Goal: Register for event/course

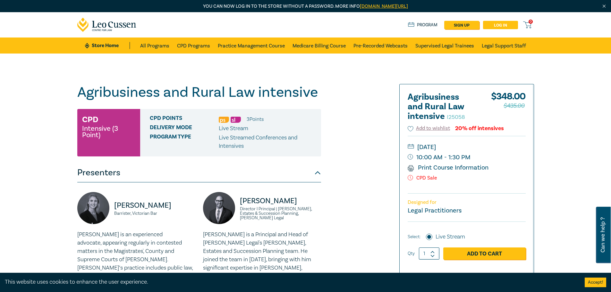
click at [496, 24] on link "Log in" at bounding box center [500, 25] width 35 height 8
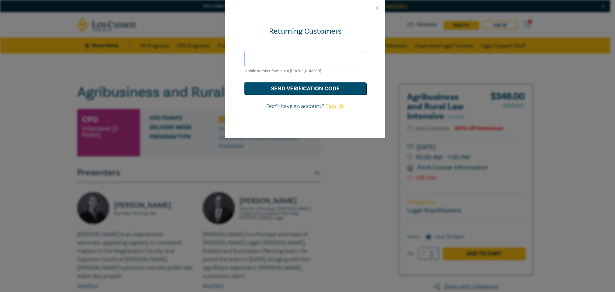
click at [326, 62] on input "text" at bounding box center [306, 58] width 122 height 15
type input "accounts@abmorison.com.au"
click at [336, 87] on button "send verification code" at bounding box center [306, 88] width 122 height 12
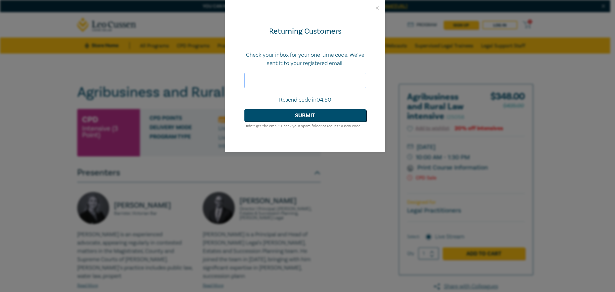
click at [292, 83] on input "text" at bounding box center [306, 80] width 122 height 15
paste input "017460"
type input "017460"
click at [298, 115] on button "Submit" at bounding box center [306, 115] width 122 height 12
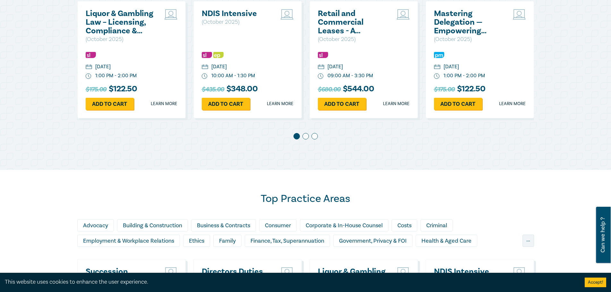
scroll to position [385, 0]
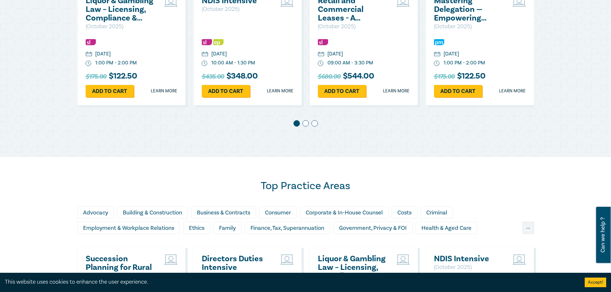
click at [304, 124] on span at bounding box center [305, 123] width 6 height 6
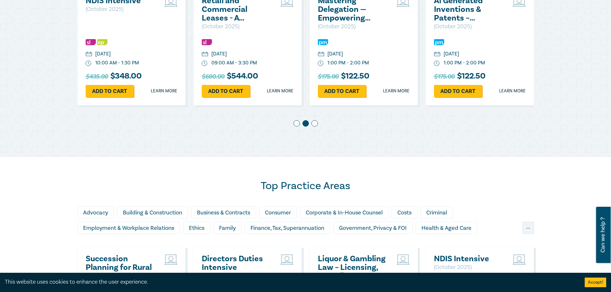
scroll to position [321, 0]
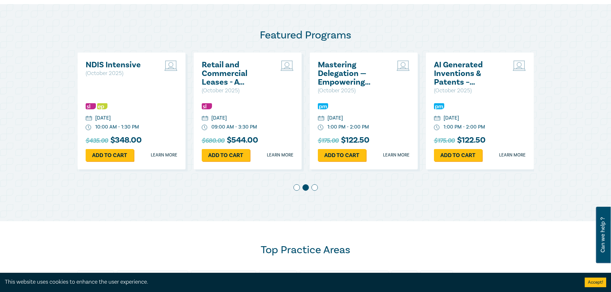
click at [315, 188] on span at bounding box center [314, 187] width 6 height 6
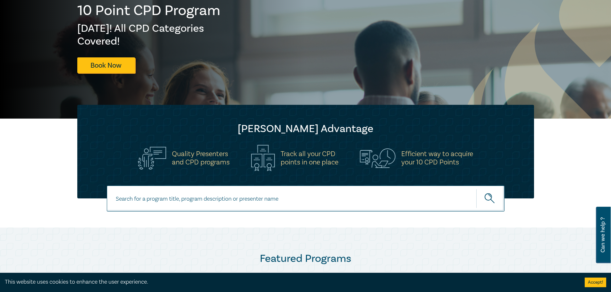
scroll to position [96, 0]
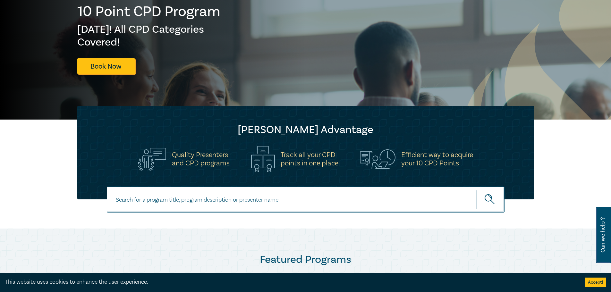
click at [266, 199] on input at bounding box center [306, 200] width 398 height 26
type input "agribusiness"
click at [476, 190] on button "submit" at bounding box center [490, 200] width 28 height 20
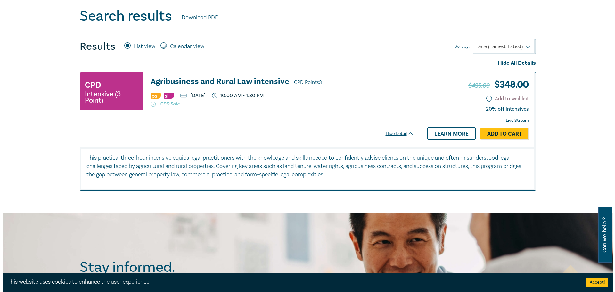
scroll to position [224, 0]
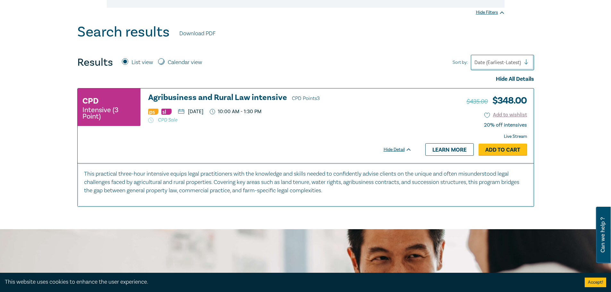
click at [494, 148] on link "Add to Cart" at bounding box center [502, 150] width 48 height 12
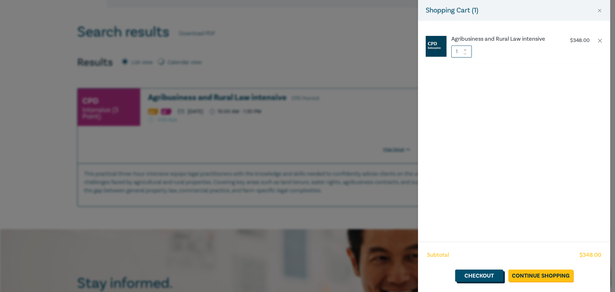
click at [479, 273] on link "Checkout" at bounding box center [480, 276] width 48 height 12
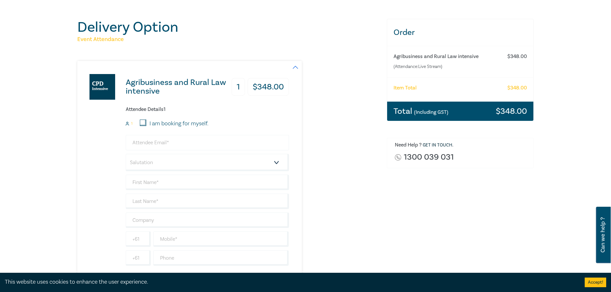
scroll to position [64, 0]
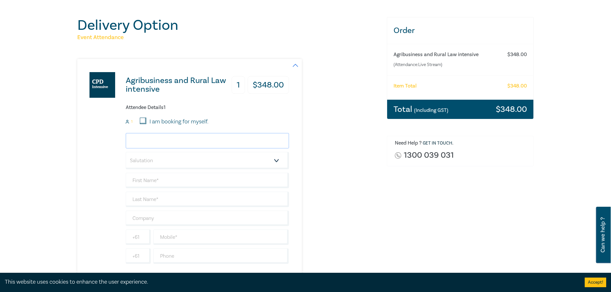
click at [173, 139] on input "email" at bounding box center [207, 140] width 163 height 15
type input "Mandi@abmorison.com.au"
click at [174, 155] on select "Salutation Mr. Mrs. Ms. Miss Dr. Prof. Other" at bounding box center [207, 160] width 163 height 17
select select "Mrs."
click at [126, 152] on select "Salutation Mr. Mrs. Ms. Miss Dr. Prof. Other" at bounding box center [207, 160] width 163 height 17
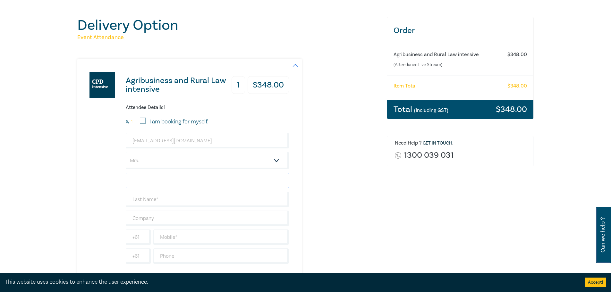
click at [161, 181] on input "text" at bounding box center [207, 180] width 163 height 15
type input "Mandi"
click at [161, 196] on input "text" at bounding box center [207, 199] width 163 height 15
type input "Morison"
click at [159, 216] on input "text" at bounding box center [207, 218] width 163 height 15
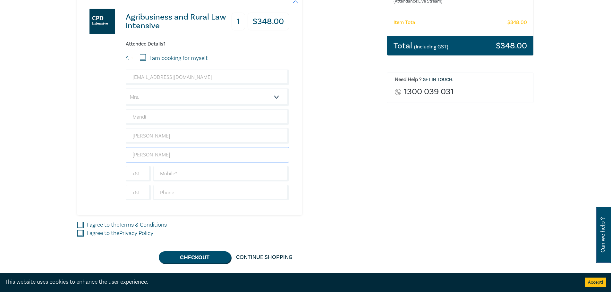
scroll to position [128, 0]
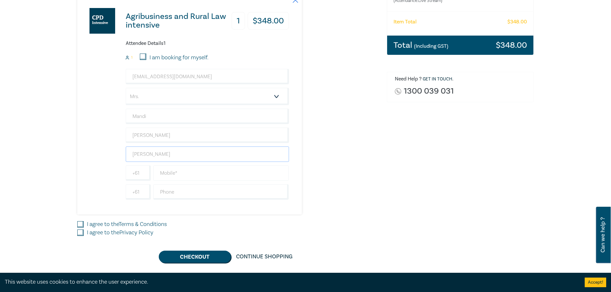
type input "AB Morison"
click at [185, 173] on input "text" at bounding box center [221, 172] width 136 height 15
click at [178, 174] on input "0" at bounding box center [221, 172] width 136 height 15
type input "0"
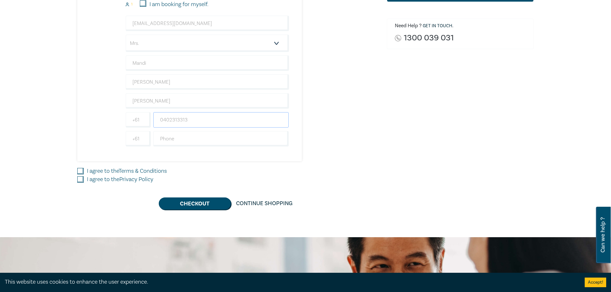
scroll to position [192, 0]
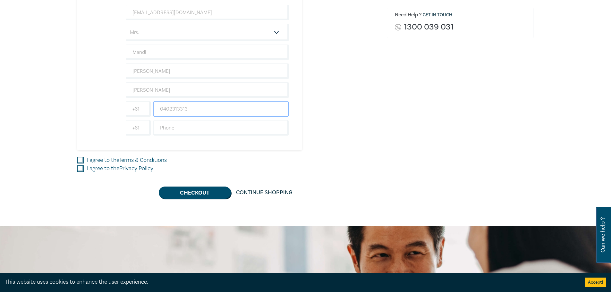
type input "0402313313"
click at [80, 159] on input "I agree to the Terms & Conditions" at bounding box center [80, 160] width 6 height 6
checkbox input "true"
drag, startPoint x: 79, startPoint y: 169, endPoint x: 178, endPoint y: 188, distance: 101.0
click at [79, 169] on input "I agree to the Privacy Policy" at bounding box center [80, 168] width 6 height 6
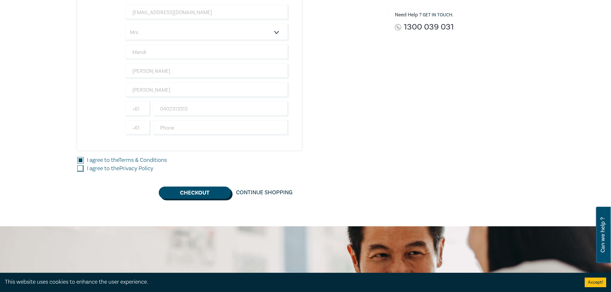
checkbox input "true"
click at [215, 193] on button "Checkout" at bounding box center [195, 193] width 72 height 12
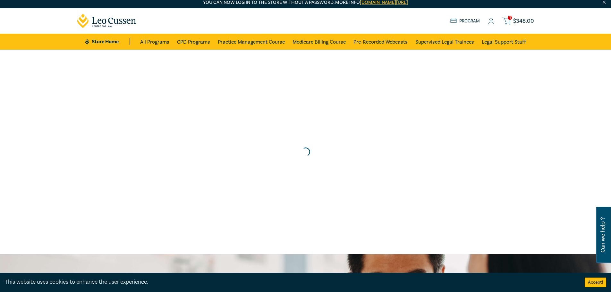
scroll to position [0, 0]
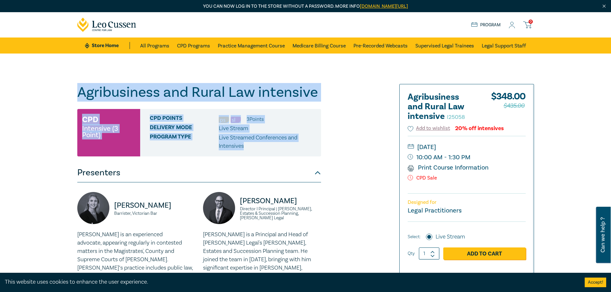
drag, startPoint x: 77, startPoint y: 89, endPoint x: 316, endPoint y: 155, distance: 248.8
click at [316, 155] on div "Agribusiness and Rural Law intensive I25058 CPD Intensive (3 Point) CPD Points …" at bounding box center [227, 244] width 309 height 321
copy div "Agribusiness and Rural Law intensive I25058 CPD Intensive (3 Point) CPD Points …"
click at [358, 115] on div "Agribusiness and Rural Law intensive I25058 CPD Intensive (3 Point) CPD Points …" at bounding box center [227, 244] width 309 height 321
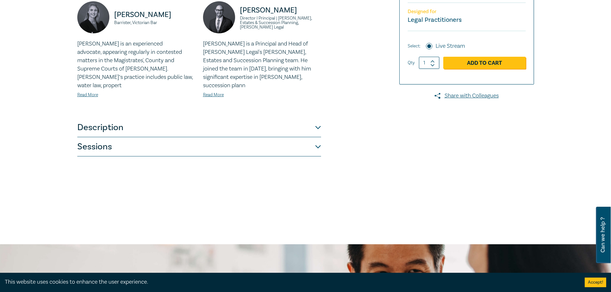
scroll to position [224, 0]
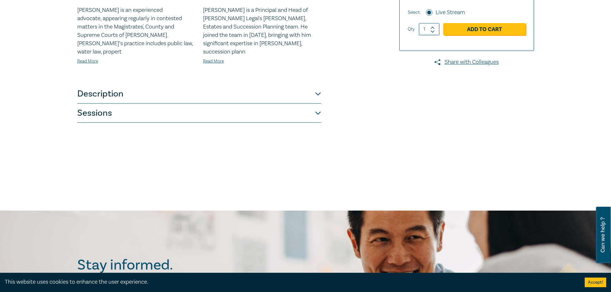
click at [319, 86] on button "Description" at bounding box center [199, 93] width 244 height 19
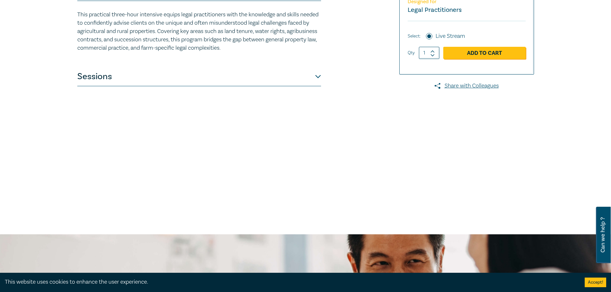
scroll to position [128, 0]
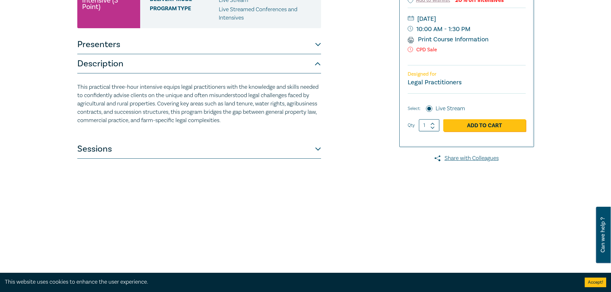
click at [319, 152] on button "Sessions" at bounding box center [199, 148] width 244 height 19
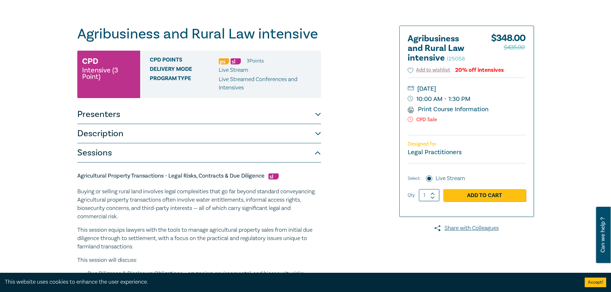
scroll to position [0, 0]
